Goal: Task Accomplishment & Management: Manage account settings

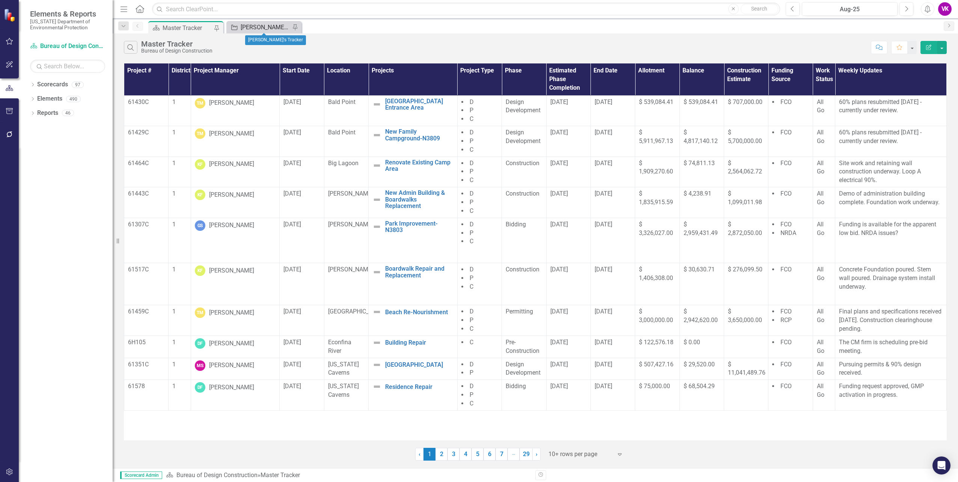
click at [255, 29] on div "[PERSON_NAME]'s Tracker" at bounding box center [266, 27] width 50 height 9
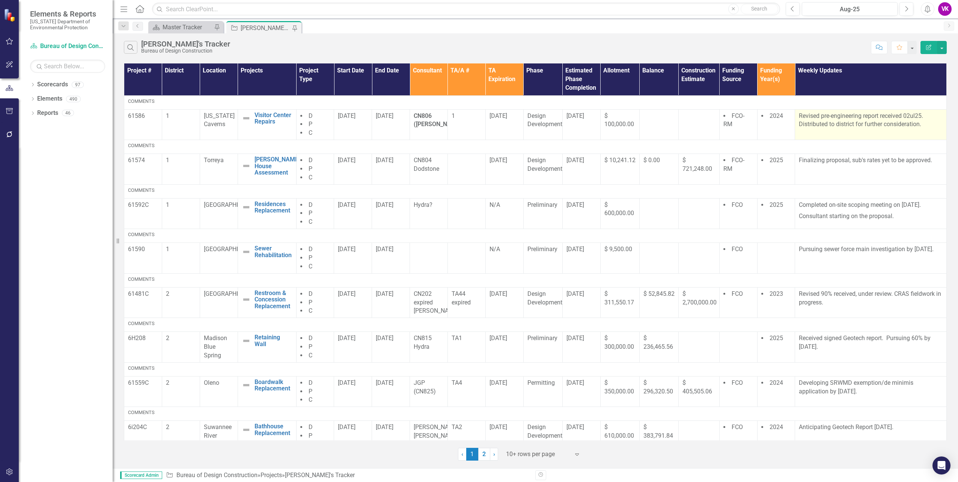
click at [799, 115] on p "Revised pre-engineering report received 02ul25. Distributed to district for fur…" at bounding box center [871, 120] width 144 height 17
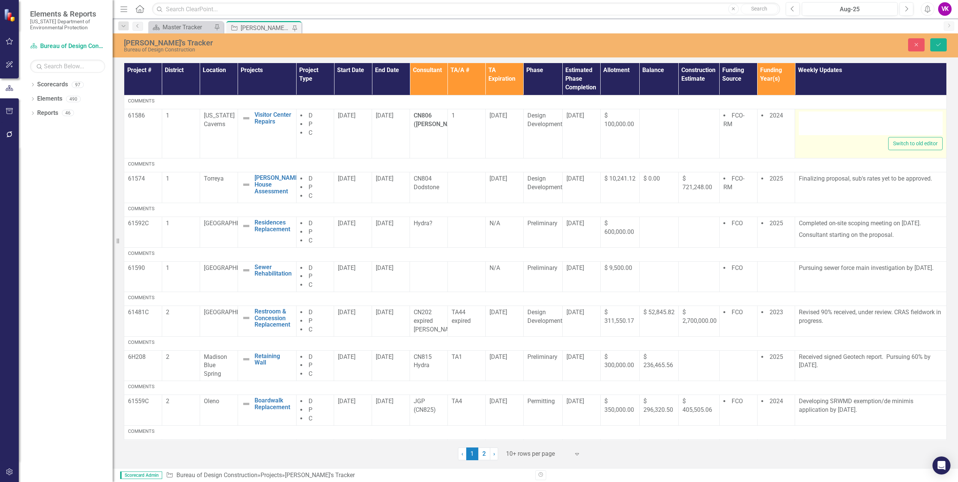
type textarea "<p>Revised pre-engineering report received 02ul25. Distributed to district for …"
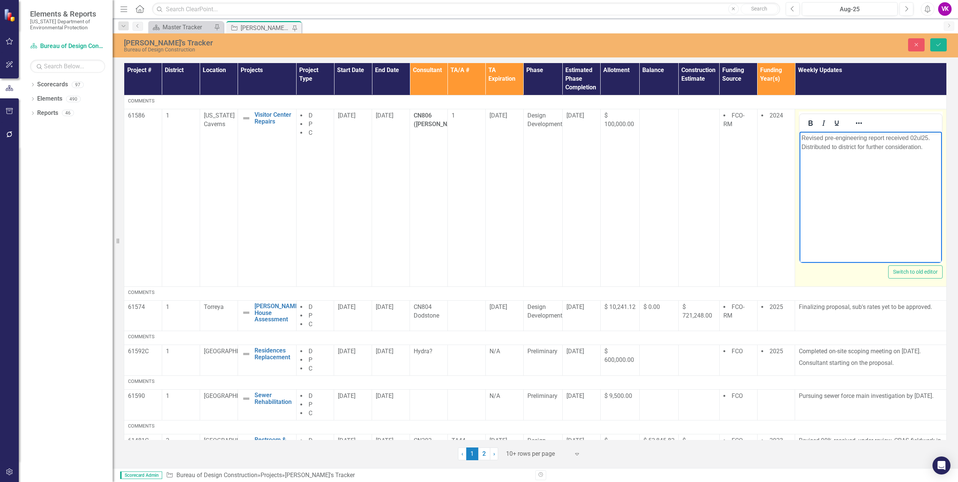
click at [804, 139] on p "Revised pre-engineering report received 02ul25. Distributed to district for fur…" at bounding box center [871, 142] width 139 height 18
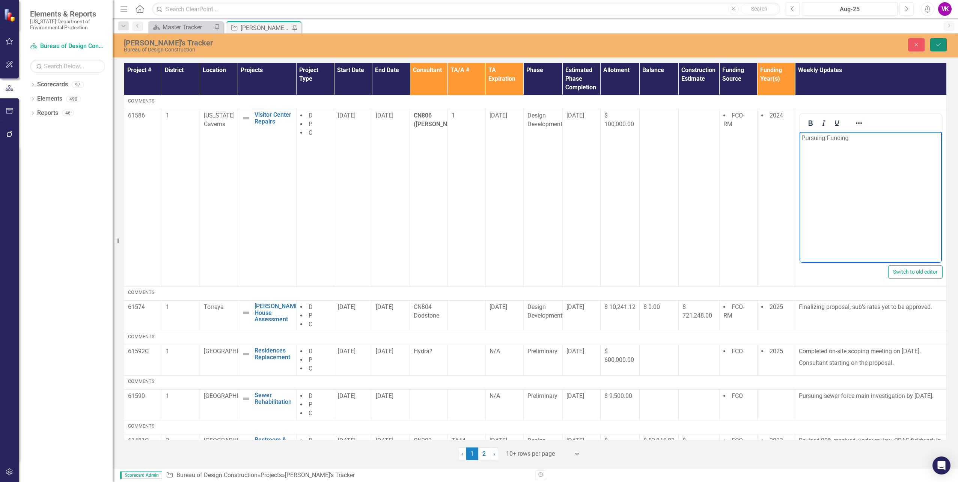
click at [939, 47] on icon "Save" at bounding box center [938, 44] width 7 height 5
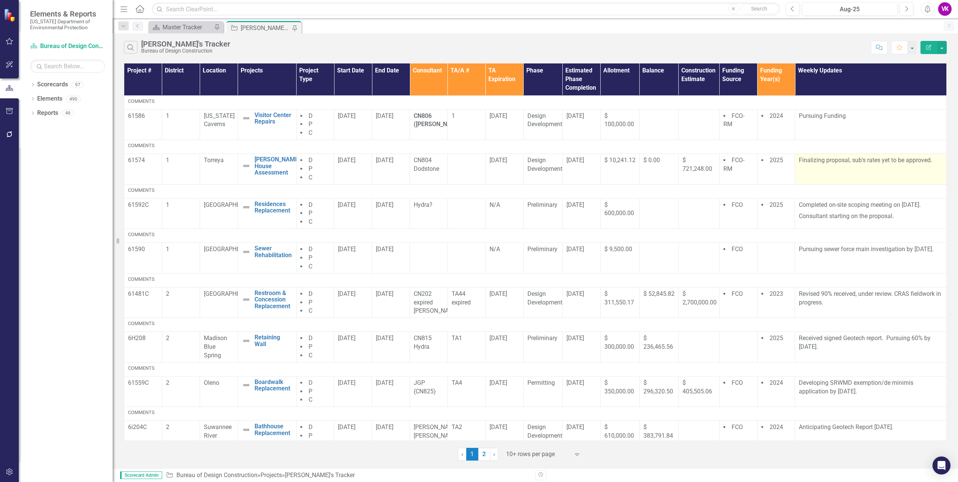
click at [799, 161] on p "Finalizing proposal, sub's rates yet to be approved." at bounding box center [871, 160] width 144 height 9
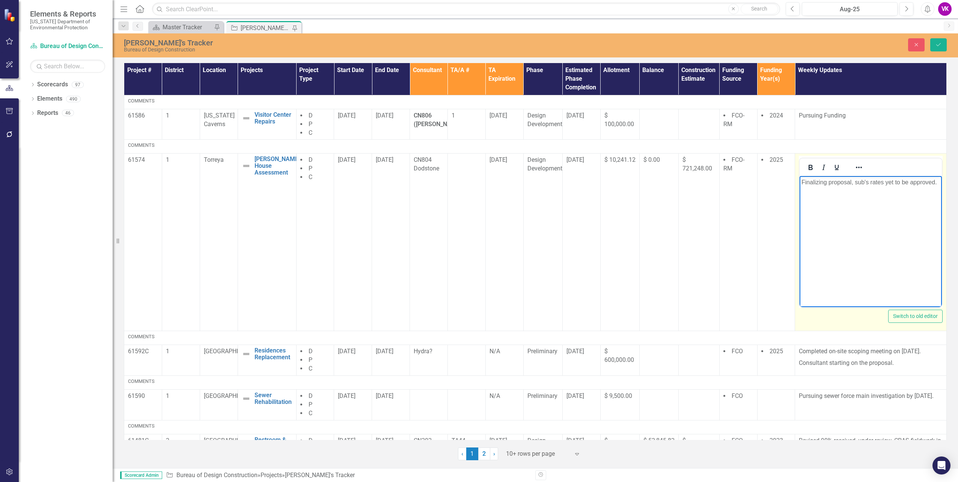
click at [807, 181] on p "Finalizing proposal, sub's rates yet to be approved." at bounding box center [871, 182] width 139 height 9
click at [938, 44] on icon "Save" at bounding box center [938, 44] width 7 height 5
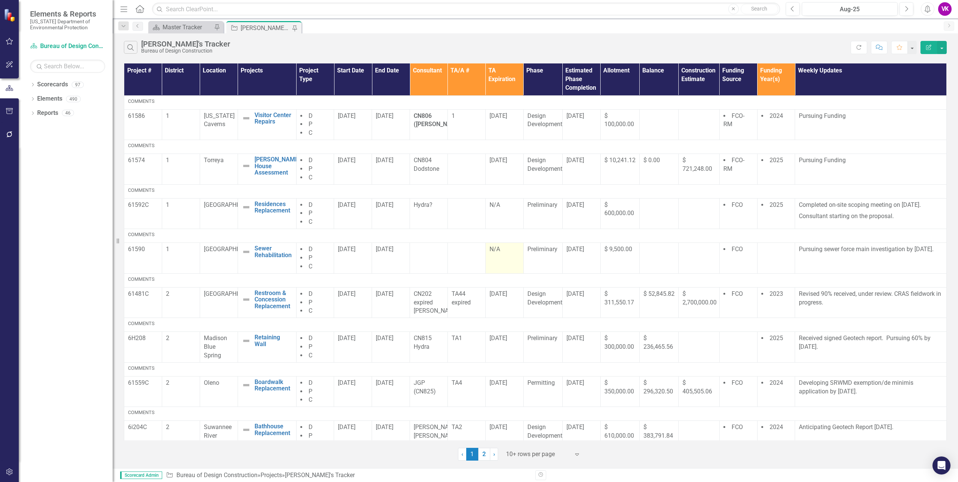
click at [499, 262] on td "N/A" at bounding box center [505, 258] width 38 height 31
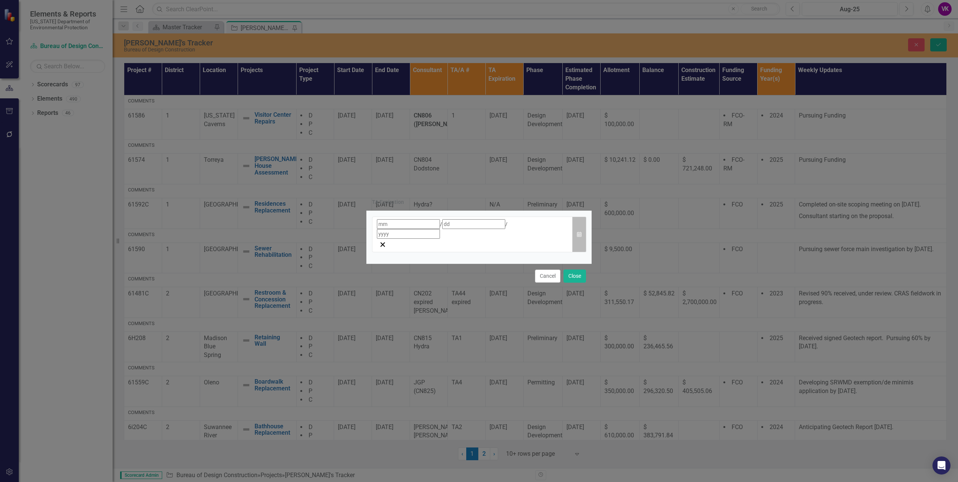
click at [581, 235] on icon "Calendar" at bounding box center [579, 234] width 5 height 5
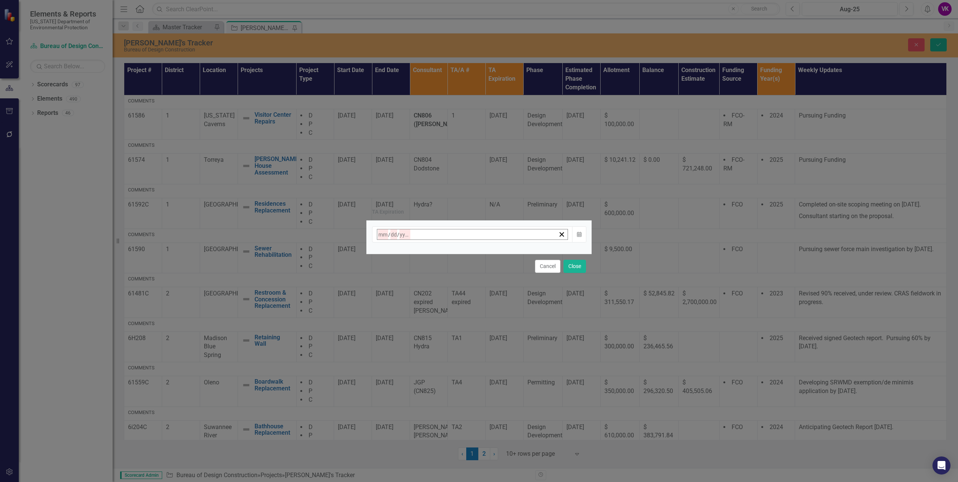
click at [487, 255] on button "›" at bounding box center [479, 251] width 17 height 17
click at [422, 320] on abbr "23" at bounding box center [419, 321] width 6 height 6
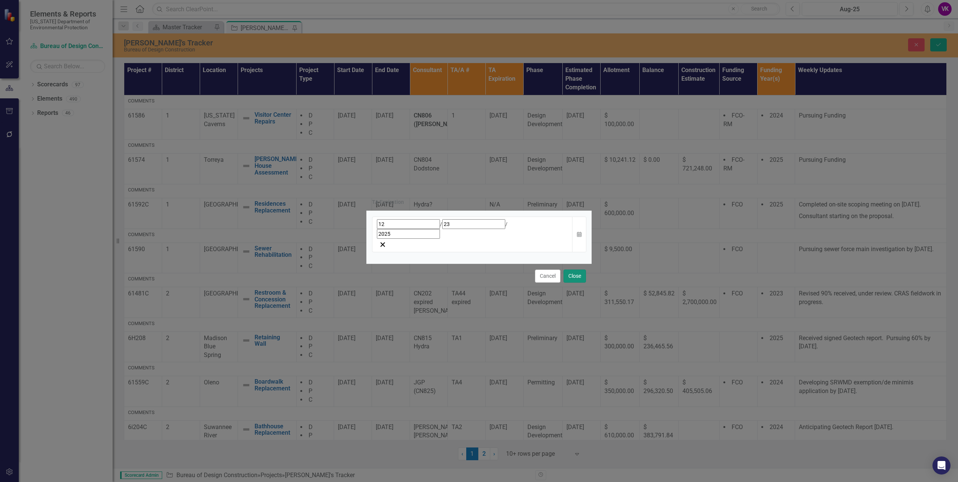
click at [573, 270] on button "Close" at bounding box center [575, 276] width 23 height 13
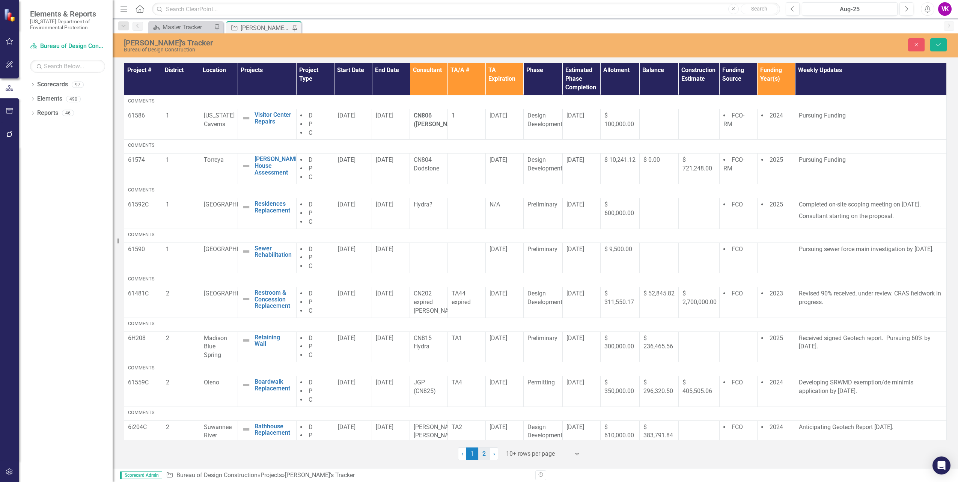
click at [484, 454] on link "2" at bounding box center [484, 454] width 12 height 13
click at [941, 43] on icon "Save" at bounding box center [938, 44] width 7 height 5
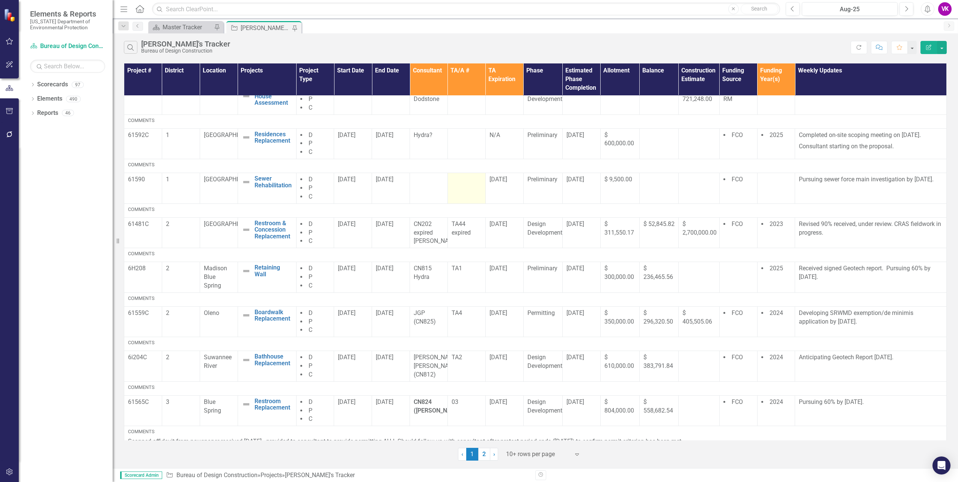
scroll to position [120, 0]
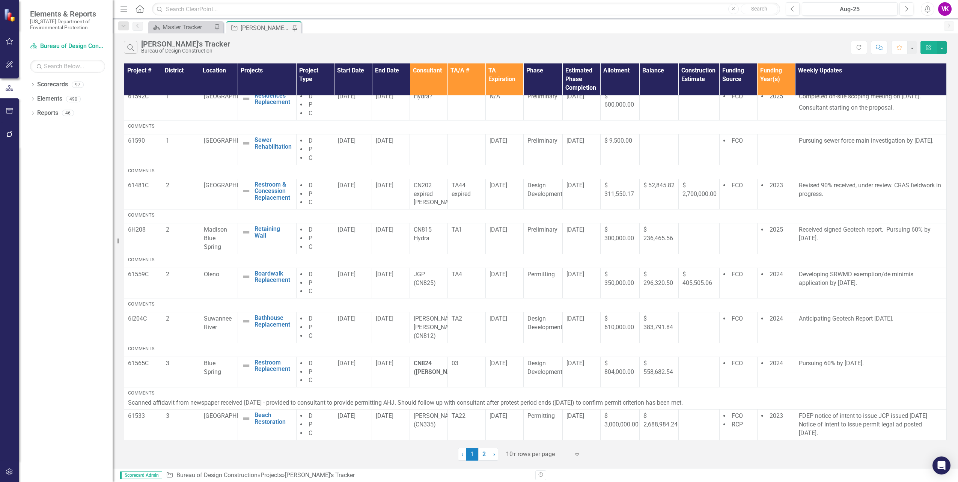
click at [485, 454] on link "2" at bounding box center [484, 454] width 12 height 13
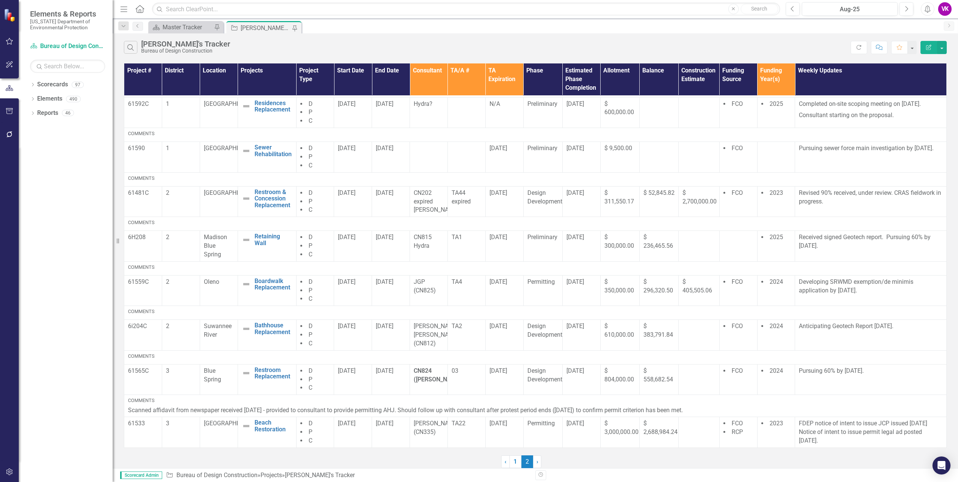
scroll to position [0, 0]
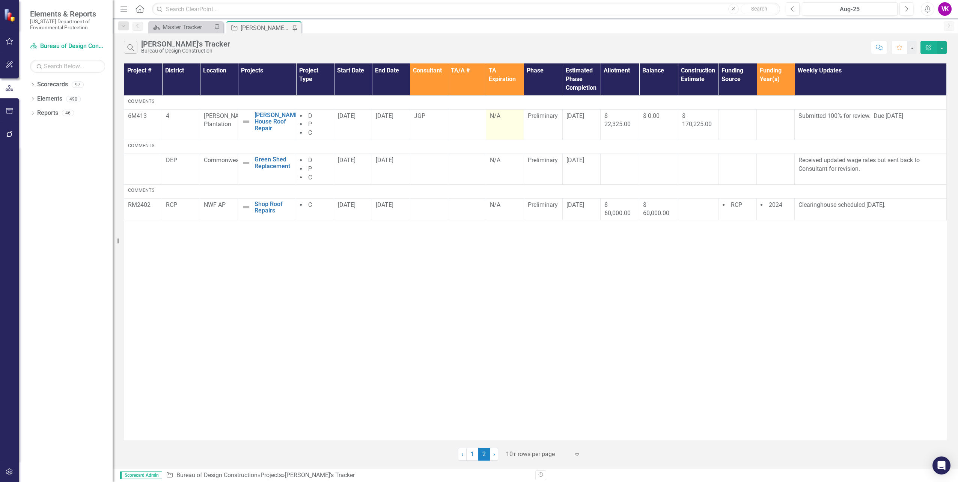
click at [506, 124] on td "N/A" at bounding box center [505, 124] width 38 height 31
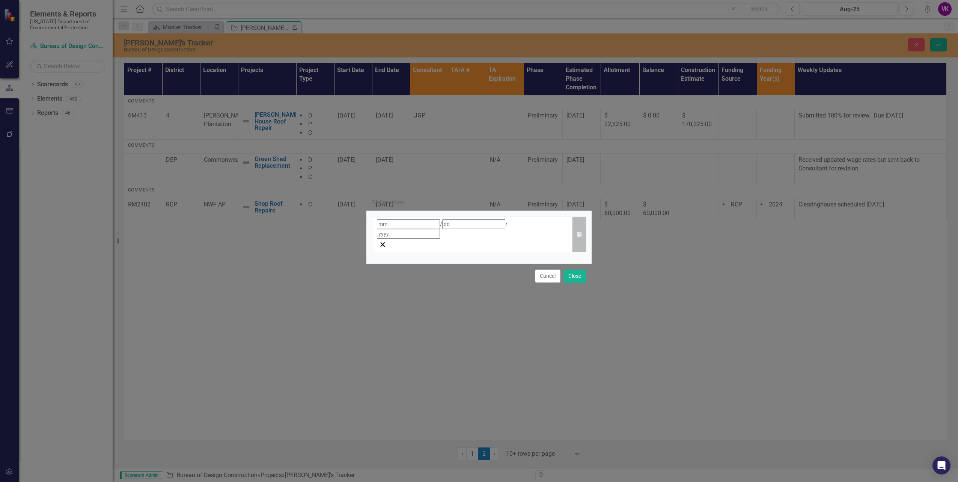
click at [580, 237] on icon "button" at bounding box center [579, 234] width 5 height 5
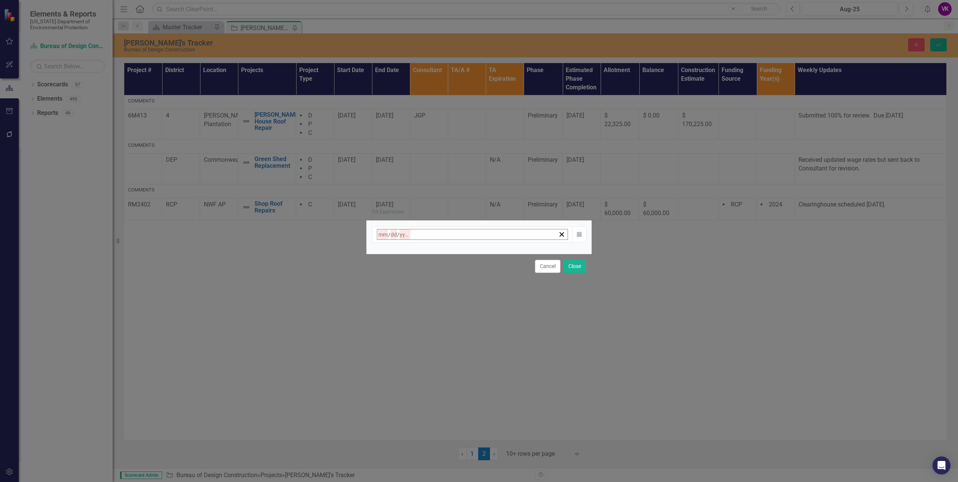
click at [487, 255] on button "›" at bounding box center [479, 251] width 17 height 17
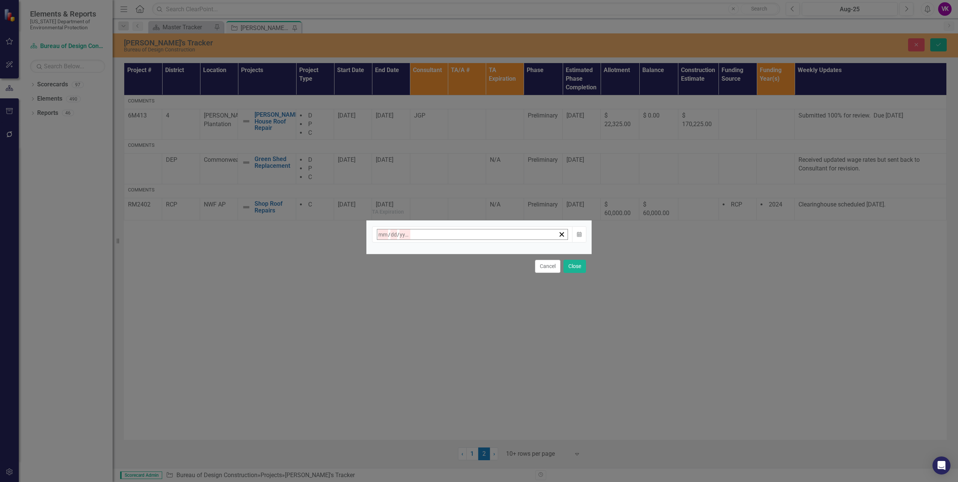
click at [487, 255] on button "›" at bounding box center [479, 251] width 17 height 17
click at [479, 318] on abbr "27" at bounding box center [476, 321] width 6 height 6
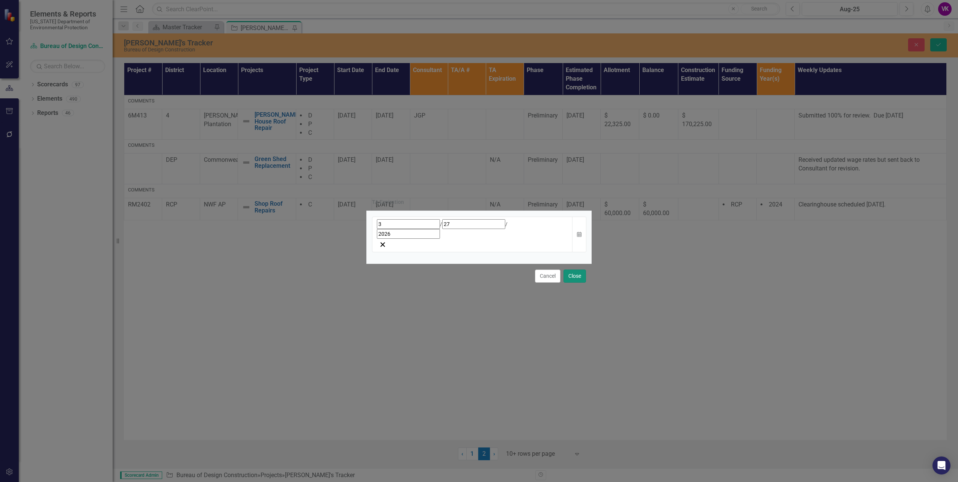
click at [575, 270] on button "Close" at bounding box center [575, 276] width 23 height 13
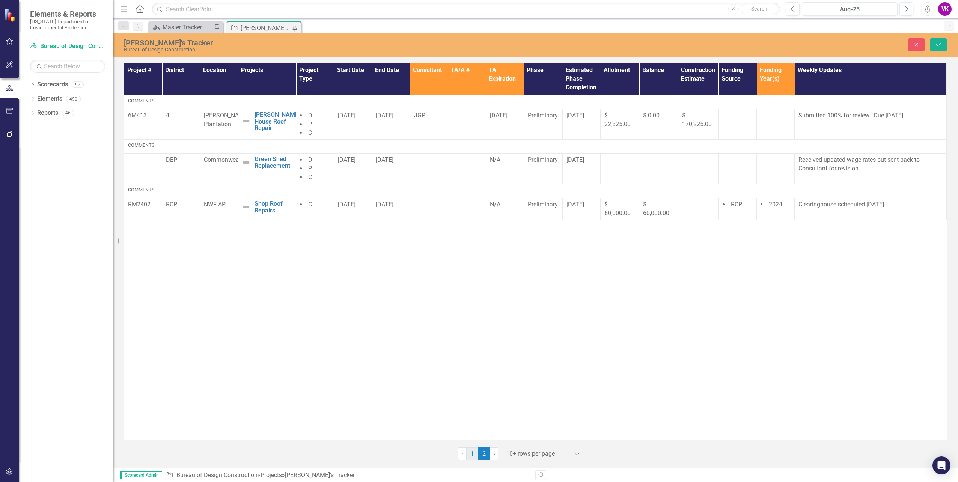
click at [472, 453] on link "1" at bounding box center [472, 454] width 12 height 13
click at [939, 44] on icon "Save" at bounding box center [938, 44] width 7 height 5
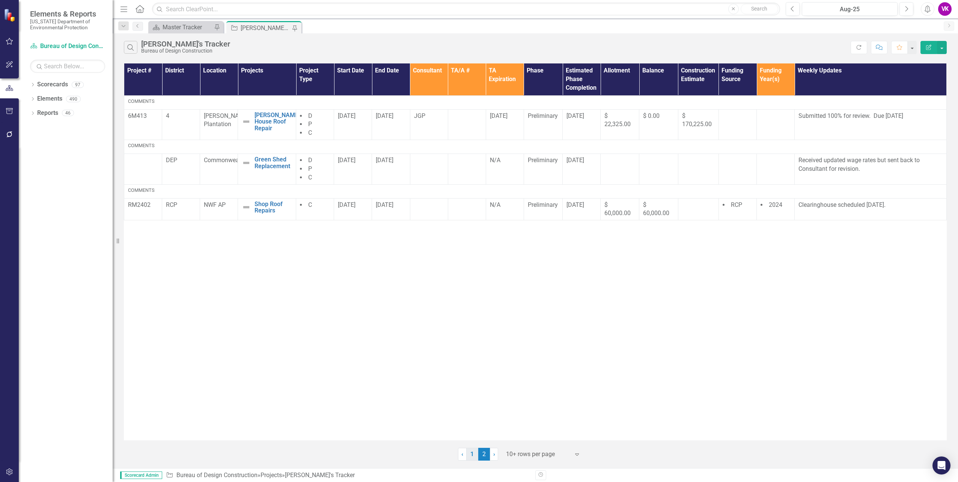
click at [472, 454] on link "1" at bounding box center [472, 454] width 12 height 13
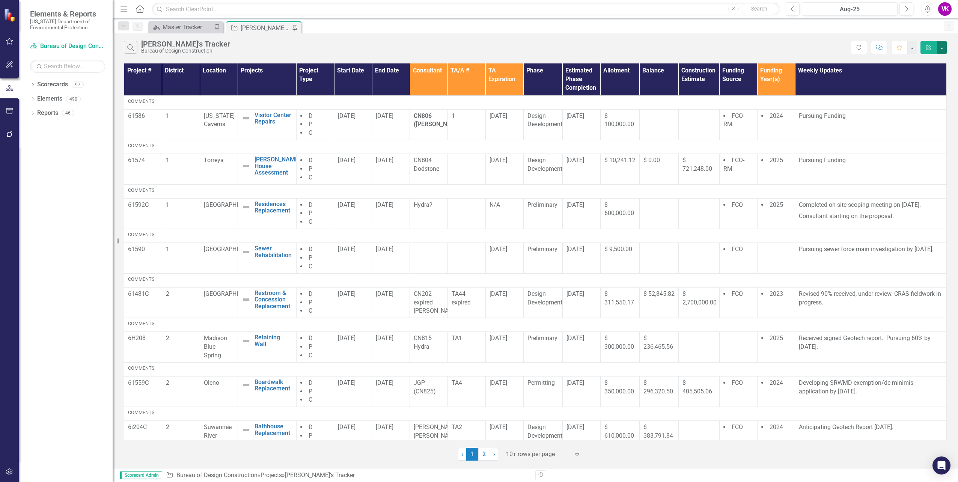
click at [942, 48] on button "button" at bounding box center [942, 47] width 10 height 13
click at [919, 77] on link "PDF Export to PDF" at bounding box center [916, 76] width 59 height 14
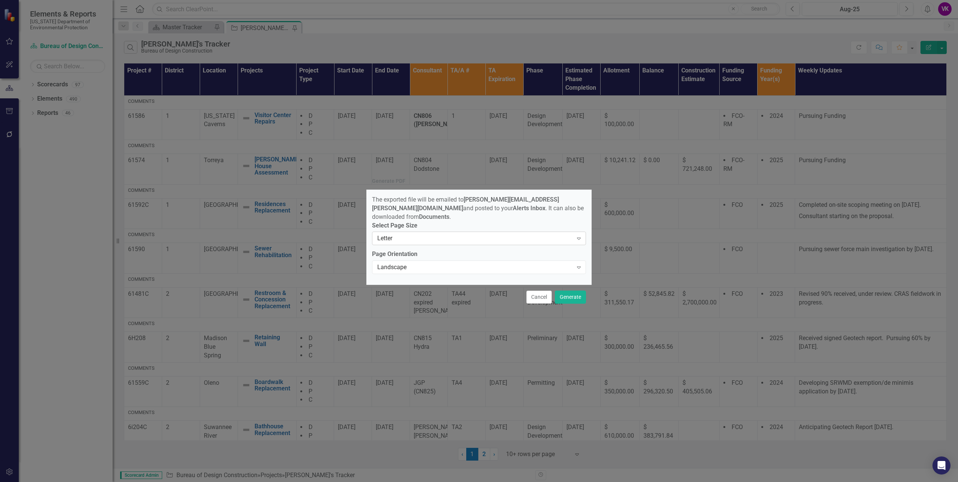
click at [578, 238] on icon at bounding box center [579, 239] width 4 height 2
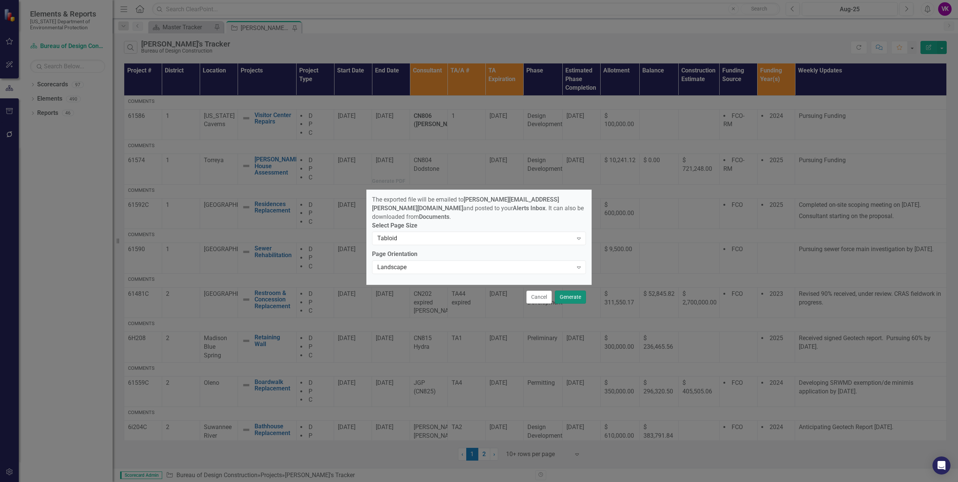
click at [567, 297] on button "Generate" at bounding box center [570, 297] width 31 height 13
